Goal: Navigation & Orientation: Go to known website

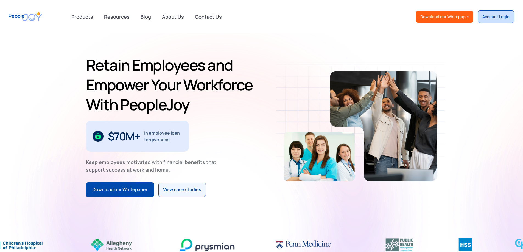
click at [490, 19] on div "Account Login" at bounding box center [495, 16] width 27 height 5
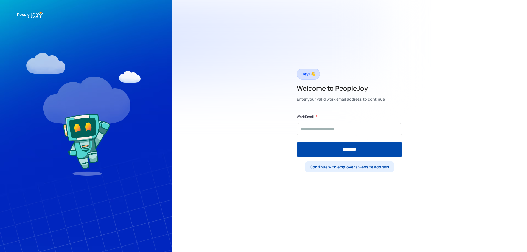
click at [331, 168] on div "Continue with employer's website address" at bounding box center [349, 166] width 79 height 5
type input "********"
click at [297, 142] on input "********" at bounding box center [349, 149] width 105 height 15
